Goal: Transaction & Acquisition: Purchase product/service

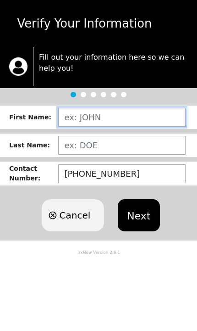
click at [133, 118] on input "text" at bounding box center [122, 117] width 128 height 19
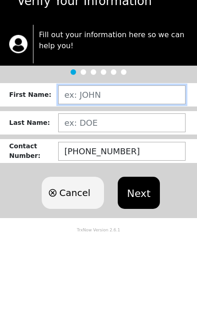
type input "[PERSON_NAME]"
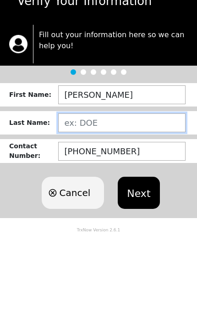
type input "[PERSON_NAME]"
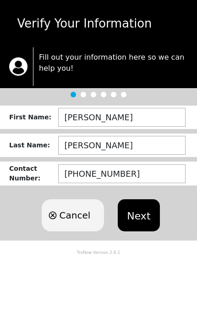
click at [145, 215] on button "Next" at bounding box center [139, 215] width 42 height 32
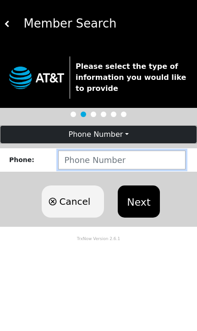
click at [134, 163] on input "number" at bounding box center [122, 159] width 128 height 19
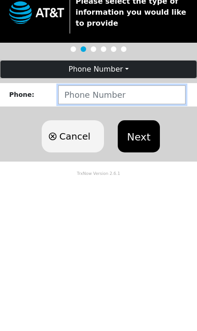
type input "3053234466"
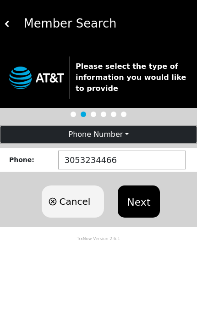
click at [143, 201] on button "Next" at bounding box center [139, 201] width 42 height 32
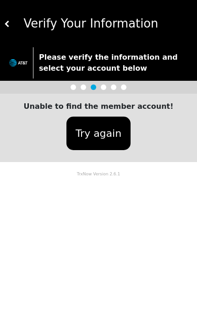
click at [5, 22] on img at bounding box center [7, 24] width 6 height 6
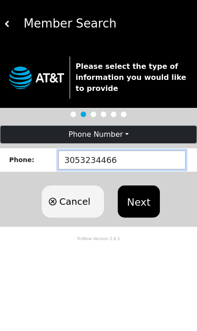
click at [160, 163] on input "3053234466" at bounding box center [122, 159] width 128 height 19
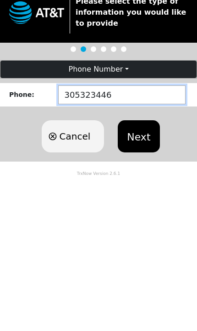
type input "3053234465"
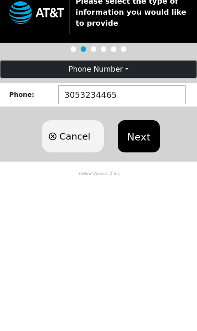
click at [144, 185] on button "Next" at bounding box center [139, 201] width 42 height 32
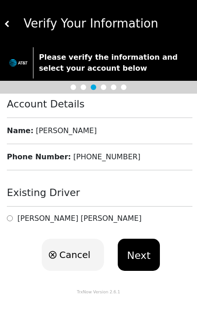
click at [12, 215] on input "radio" at bounding box center [10, 218] width 6 height 9
radio input "true"
click at [148, 256] on button "Next" at bounding box center [139, 255] width 42 height 32
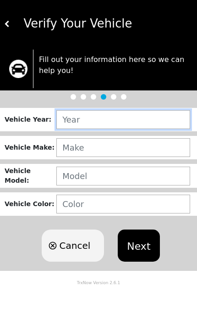
click at [148, 123] on input "text" at bounding box center [123, 119] width 134 height 19
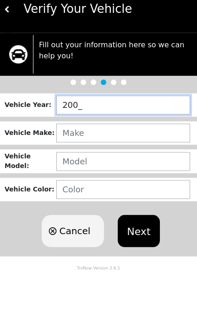
type input "2007"
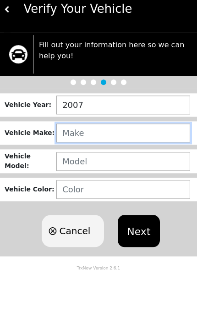
click at [71, 138] on input "text" at bounding box center [123, 147] width 134 height 19
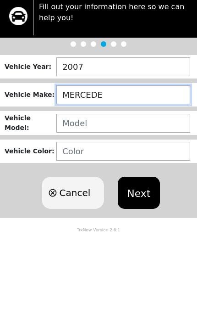
type input "MERCEDES"
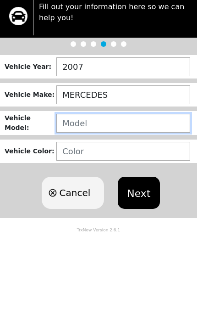
click at [137, 167] on input "text" at bounding box center [123, 176] width 134 height 19
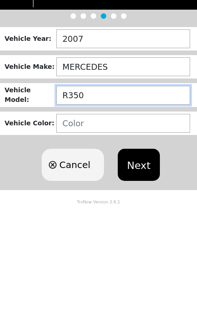
type input "R350"
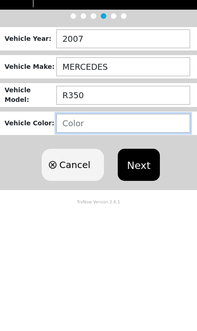
click at [69, 195] on input "text" at bounding box center [123, 204] width 134 height 19
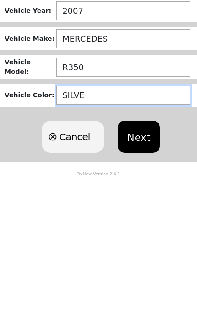
type input "SILVER"
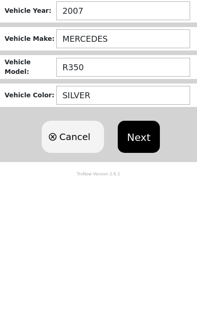
click at [141, 229] on button "Next" at bounding box center [139, 245] width 42 height 32
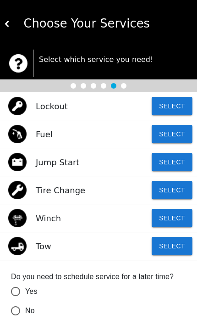
click at [178, 250] on button "Select" at bounding box center [172, 246] width 41 height 18
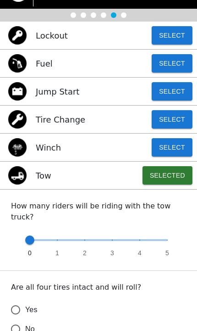
scroll to position [95, 0]
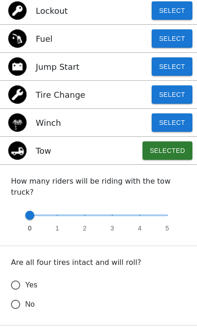
click at [17, 275] on input "Yes" at bounding box center [15, 284] width 19 height 19
radio input "false"
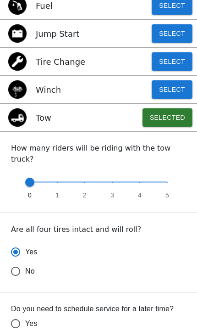
scroll to position [157, 0]
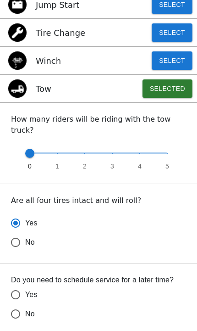
click at [18, 252] on input "No" at bounding box center [15, 242] width 19 height 19
radio input "false"
radio input "true"
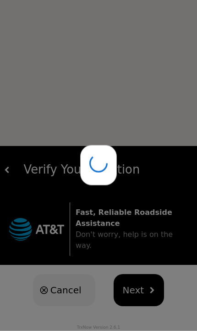
scroll to position [0, 0]
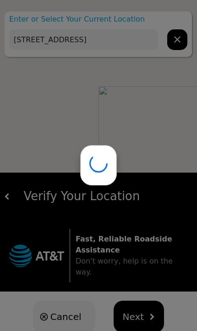
type input "[STREET_ADDRESS]"
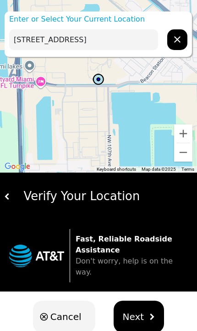
click at [151, 41] on input "[STREET_ADDRESS]" at bounding box center [83, 39] width 149 height 21
click at [178, 40] on icon "hidden" at bounding box center [177, 39] width 6 height 6
click at [141, 42] on input "text" at bounding box center [83, 39] width 149 height 21
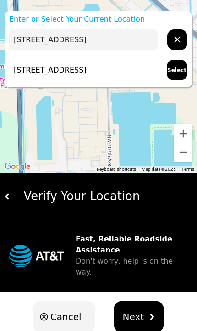
click at [31, 71] on p "[STREET_ADDRESS]" at bounding box center [48, 70] width 78 height 11
type input "[STREET_ADDRESS]"
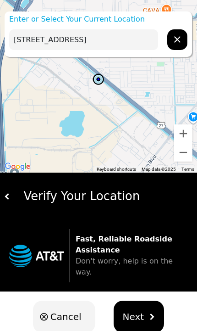
click at [149, 313] on img "hidden" at bounding box center [152, 316] width 6 height 6
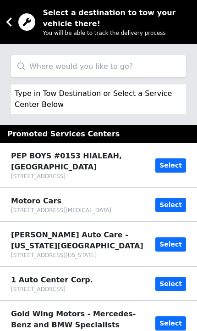
click at [37, 67] on input "search" at bounding box center [98, 66] width 175 height 22
click at [128, 68] on input "[PERSON_NAME] auto" at bounding box center [98, 66] width 175 height 22
type input "M"
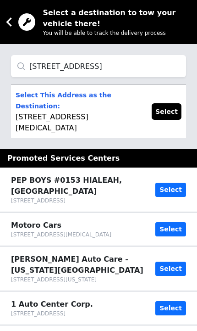
type input "[STREET_ADDRESS]"
click at [35, 108] on p "Select This Address as the Destination: [STREET_ADDRESS][MEDICAL_DATA]" at bounding box center [79, 111] width 127 height 44
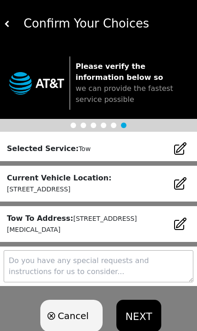
click at [156, 267] on textarea at bounding box center [99, 266] width 190 height 32
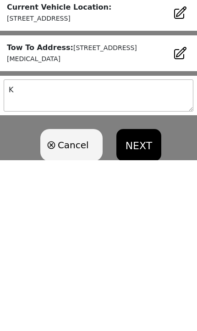
scroll to position [30, 0]
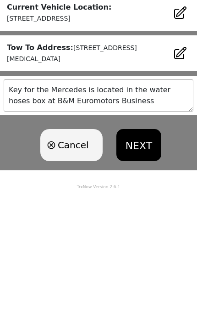
click at [156, 220] on textarea "Key for the Mercedes is located in the water hoses box at B&M Euromotors Busine…" at bounding box center [99, 236] width 190 height 32
click at [23, 220] on textarea "Key for the Mercedes is located in the water hoses box at B & M Euromotors Busi…" at bounding box center [99, 236] width 190 height 32
type textarea "Key for the Mercedes is located in the water hoses box in front of the B & M Eu…"
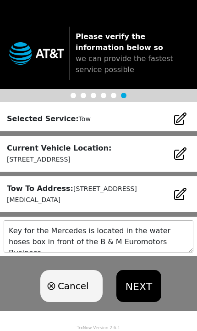
click at [147, 284] on button "NEXT" at bounding box center [139, 286] width 45 height 32
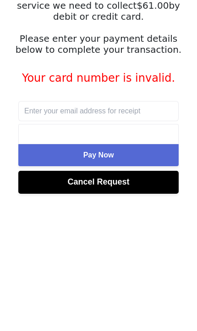
scroll to position [82, 0]
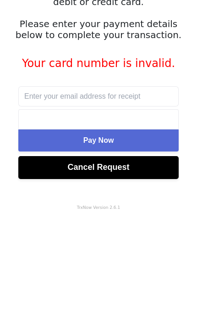
click at [82, 229] on div at bounding box center [98, 239] width 161 height 20
click at [50, 229] on div at bounding box center [98, 239] width 161 height 20
click at [48, 229] on div at bounding box center [98, 239] width 161 height 20
click at [53, 235] on div at bounding box center [98, 239] width 149 height 9
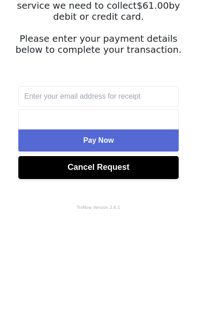
click at [144, 250] on button "Pay Now" at bounding box center [98, 261] width 161 height 22
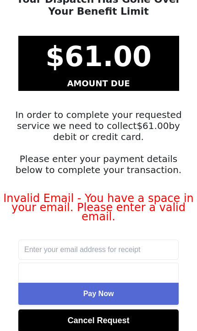
click at [107, 240] on input "text" at bounding box center [98, 250] width 161 height 20
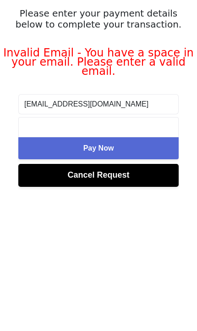
type input "[EMAIL_ADDRESS][DOMAIN_NAME]"
click at [134, 278] on button "Pay Now" at bounding box center [98, 289] width 161 height 22
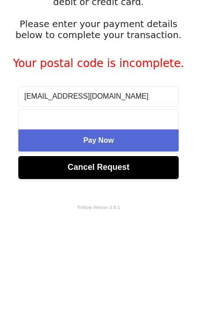
scroll to position [67, 0]
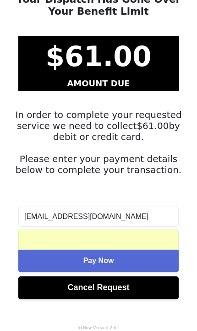
click at [146, 262] on button "Pay Now" at bounding box center [98, 261] width 161 height 22
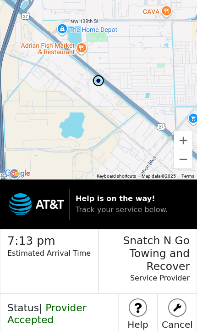
scroll to position [22, 0]
